Goal: Check status: Check status

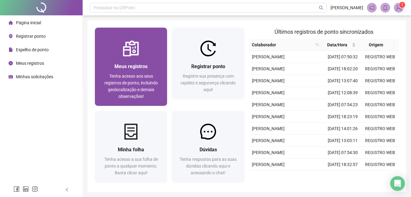
click at [131, 71] on div "Meus registros Tenha acesso aos seus registros de ponto, incluindo geolocalizaç…" at bounding box center [131, 80] width 58 height 37
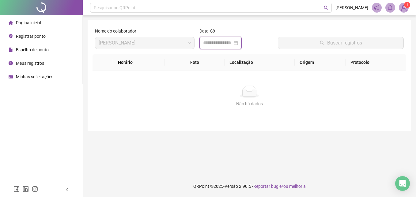
click at [216, 44] on input at bounding box center [217, 42] width 29 height 7
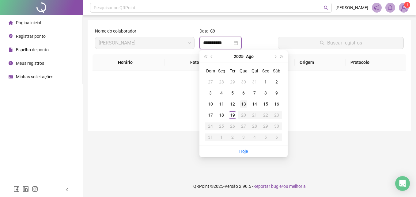
type input "**********"
click at [266, 82] on div "1" at bounding box center [265, 81] width 7 height 7
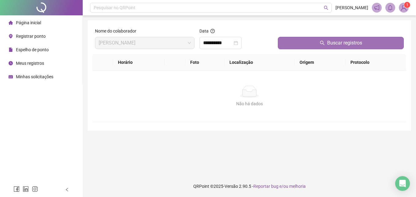
click at [307, 43] on button "Buscar registros" at bounding box center [341, 43] width 126 height 12
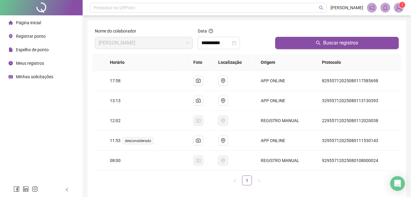
click at [41, 62] on span "Meus registros" at bounding box center [30, 63] width 28 height 5
click at [32, 63] on span "Meus registros" at bounding box center [30, 63] width 28 height 5
click at [25, 19] on div "Página inicial" at bounding box center [25, 23] width 32 height 12
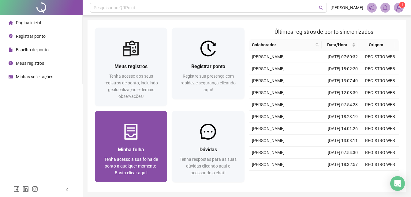
click at [114, 149] on div "Minha folha" at bounding box center [131, 149] width 58 height 8
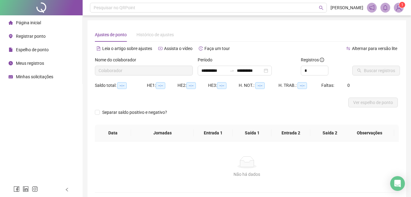
type input "**********"
click at [364, 70] on button "Buscar registros" at bounding box center [376, 71] width 48 height 10
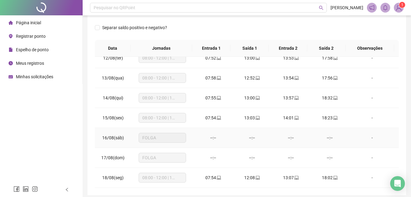
scroll to position [116, 0]
